Goal: Information Seeking & Learning: Find contact information

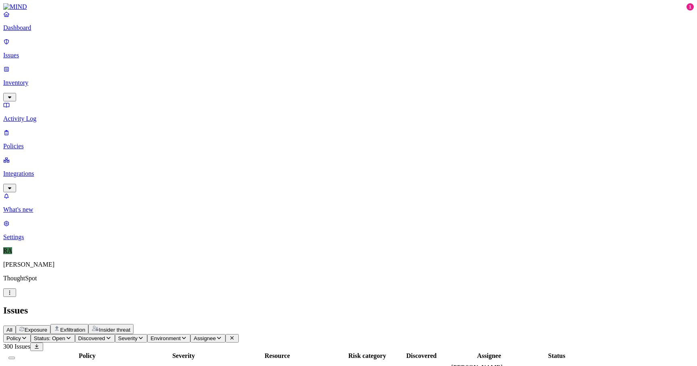
click at [82, 65] on link "Inventory" at bounding box center [348, 82] width 691 height 35
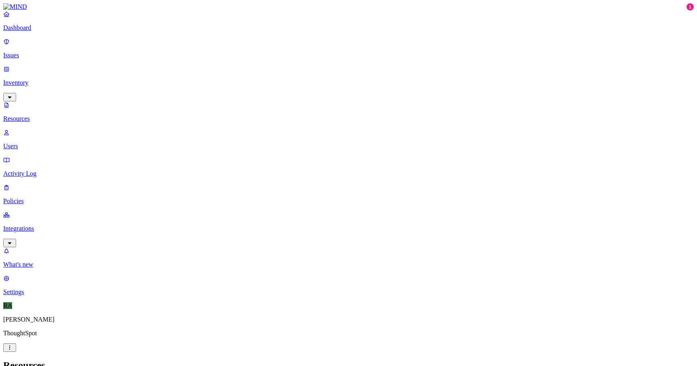
click at [57, 225] on p "Integrations" at bounding box center [348, 228] width 691 height 7
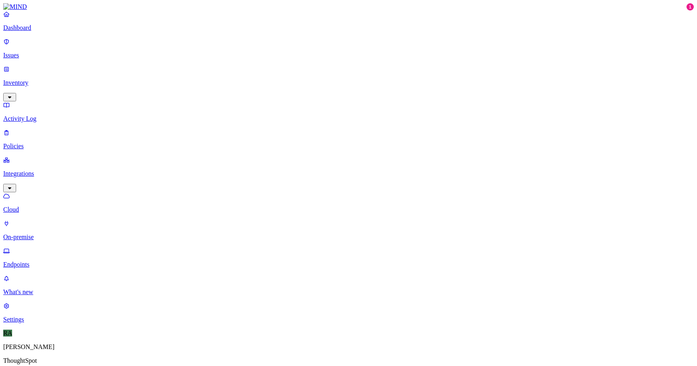
click at [46, 261] on p "Endpoints" at bounding box center [348, 264] width 691 height 7
drag, startPoint x: 624, startPoint y: 30, endPoint x: 673, endPoint y: 31, distance: 49.2
click at [45, 44] on link "Issues" at bounding box center [348, 48] width 691 height 21
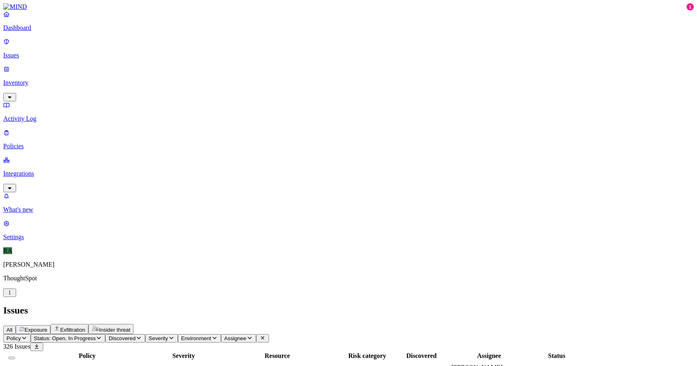
scroll to position [112, 0]
copy span "umaya.[PERSON_NAME]"
drag, startPoint x: 545, startPoint y: 244, endPoint x: 592, endPoint y: 244, distance: 46.8
